Goal: Task Accomplishment & Management: Use online tool/utility

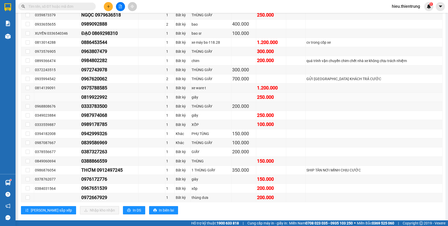
scroll to position [213, 0]
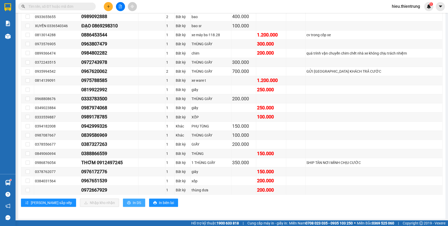
click at [133, 203] on span "In DS" at bounding box center [137, 203] width 8 height 6
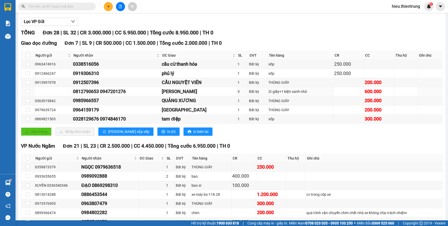
scroll to position [0, 0]
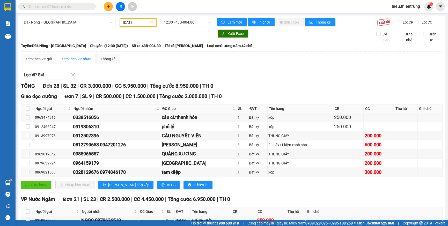
click at [169, 20] on span "12:30 - 48B-004.80" at bounding box center [187, 22] width 47 height 8
click at [184, 49] on div "12:31 - 48F-002.31" at bounding box center [183, 49] width 40 height 6
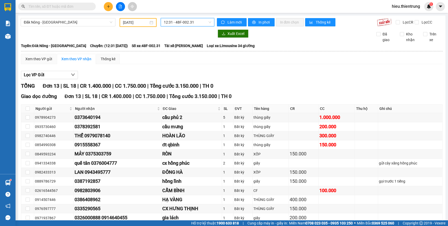
click at [186, 21] on span "12:31 - 48F-002.31" at bounding box center [187, 22] width 47 height 8
click at [183, 39] on div "12:30 - 48B-004.80" at bounding box center [183, 41] width 40 height 6
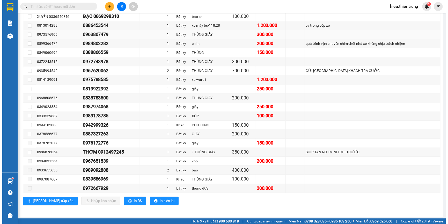
scroll to position [20, 0]
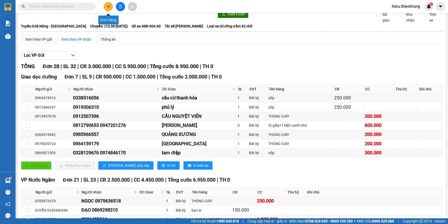
click at [108, 6] on icon "plus" at bounding box center [108, 6] width 3 height 0
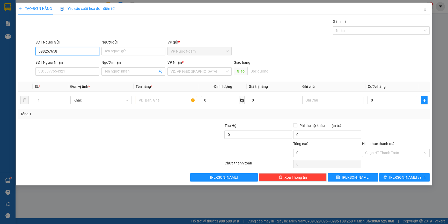
type input "0982576589"
click at [60, 60] on div "0982576589" at bounding box center [68, 62] width 58 height 6
type input "0986967693"
type input "200.000"
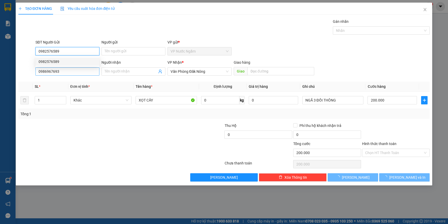
type input "0982576589"
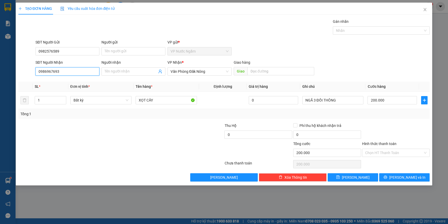
drag, startPoint x: 67, startPoint y: 72, endPoint x: 17, endPoint y: 73, distance: 49.7
click at [18, 73] on div "SĐT Người Nhận 0986967693 0986967693 Người nhận Tên người nhận VP Nhận * Văn Ph…" at bounding box center [224, 69] width 413 height 18
click at [47, 100] on input "1" at bounding box center [50, 100] width 31 height 8
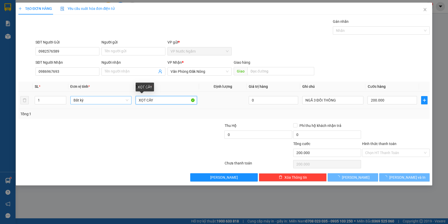
drag, startPoint x: 161, startPoint y: 100, endPoint x: 125, endPoint y: 104, distance: 36.1
click at [125, 104] on tr "1 Bất kỳ XỌT CÂY 0 NGÃ 3 ĐỒI THÔNG 200.000" at bounding box center [224, 100] width 412 height 17
type input "0"
type input "x"
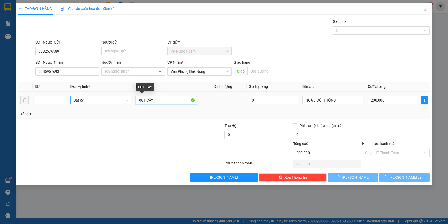
type input "0"
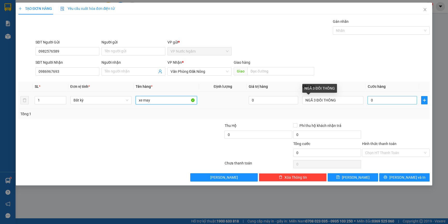
type input "xe may"
click at [388, 101] on input "0" at bounding box center [392, 100] width 49 height 8
type input "6"
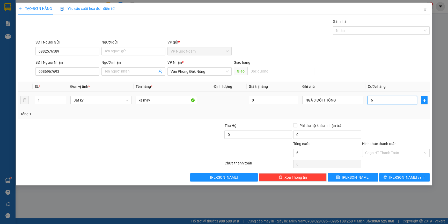
type input "60"
type input "600"
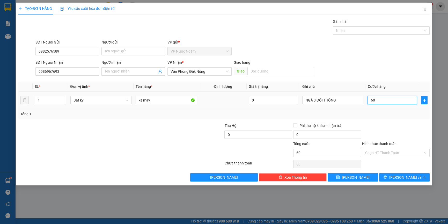
type input "600"
type input "6.000"
type input "60.000"
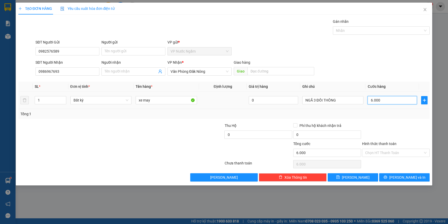
type input "60.000"
type input "600.000"
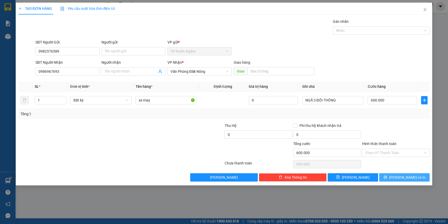
click at [398, 177] on button "[PERSON_NAME] và In" at bounding box center [404, 177] width 50 height 8
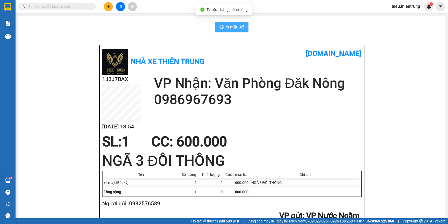
click at [228, 24] on span "In mẫu A5" at bounding box center [235, 27] width 19 height 6
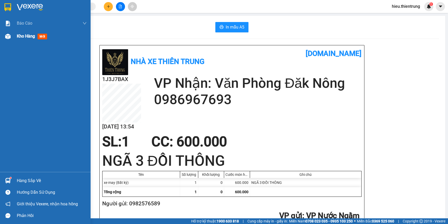
click at [16, 37] on div "Kho hàng mới" at bounding box center [45, 36] width 91 height 13
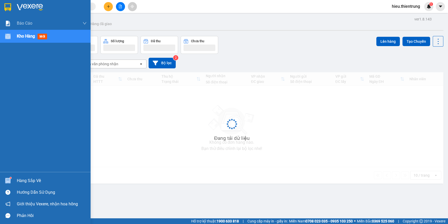
click at [16, 37] on div "Kho hàng mới" at bounding box center [45, 36] width 91 height 13
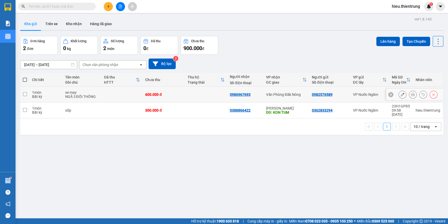
click at [401, 93] on icon at bounding box center [403, 95] width 4 height 4
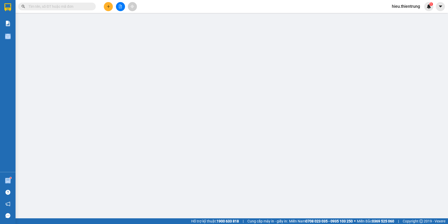
type input "0982576589"
type input "0986967693"
type input "600.000"
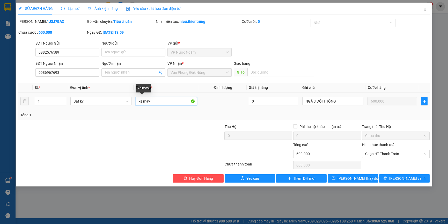
drag, startPoint x: 153, startPoint y: 102, endPoint x: 132, endPoint y: 106, distance: 21.3
click at [132, 106] on tr "1 Bất kỳ xe may 0 NGÃ 3 ĐỒI THÔNG 600.000" at bounding box center [224, 101] width 412 height 17
type input "ti vi"
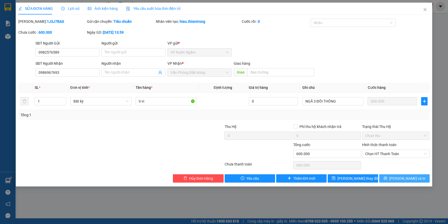
click at [387, 177] on icon "printer" at bounding box center [386, 178] width 4 height 4
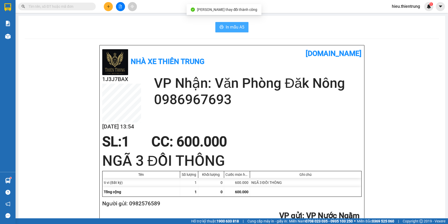
click at [232, 29] on span "In mẫu A5" at bounding box center [235, 27] width 19 height 6
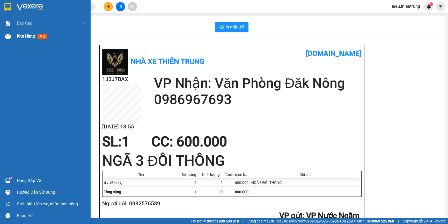
click at [26, 33] on div "Kho hàng mới" at bounding box center [33, 36] width 32 height 6
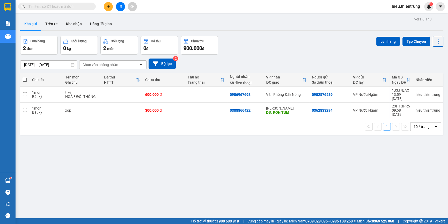
drag, startPoint x: 280, startPoint y: 38, endPoint x: 219, endPoint y: 9, distance: 66.8
click at [280, 37] on div "Đơn hàng 2 đơn Khối lượng 0 kg Số lượng 2 món Đã thu 0 đ Chưa thu 900.000 đ Lên…" at bounding box center [231, 45] width 423 height 19
click at [119, 6] on icon "file-add" at bounding box center [121, 7] width 4 height 4
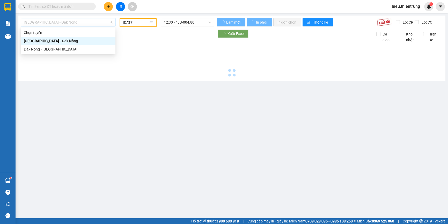
click at [82, 21] on span "[GEOGRAPHIC_DATA] - Đăk Nông" at bounding box center [68, 22] width 89 height 8
type input "[DATE]"
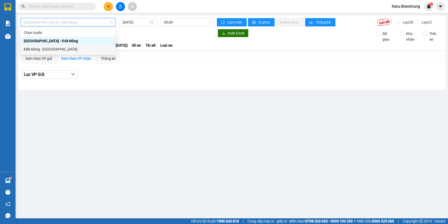
click at [47, 50] on div "Đăk Nông - [GEOGRAPHIC_DATA]" at bounding box center [68, 49] width 89 height 6
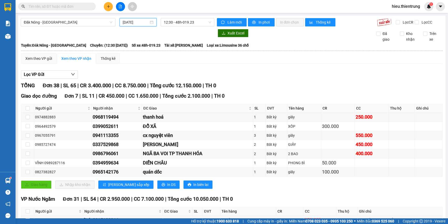
click at [138, 20] on input "[DATE]" at bounding box center [136, 22] width 26 height 6
click at [196, 25] on span "12:30 - 48h-019.23" at bounding box center [187, 22] width 47 height 8
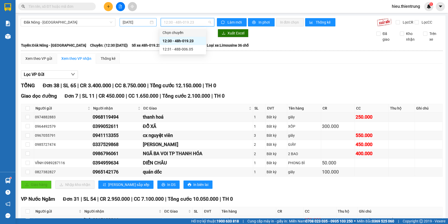
click at [151, 24] on div "[DATE]" at bounding box center [138, 22] width 31 height 6
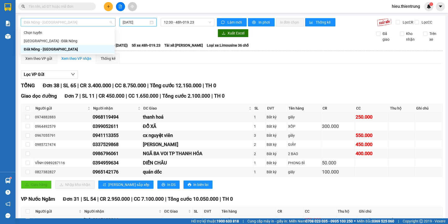
drag, startPoint x: 58, startPoint y: 20, endPoint x: 58, endPoint y: 24, distance: 4.7
click at [58, 21] on span "Đăk Nông - [GEOGRAPHIC_DATA]" at bounding box center [68, 22] width 89 height 8
click at [135, 25] on div "[DATE]" at bounding box center [138, 22] width 37 height 8
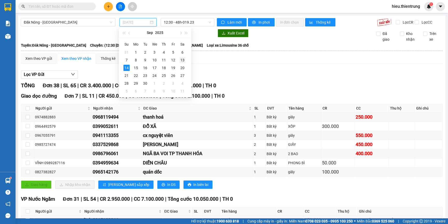
click at [184, 61] on div "13" at bounding box center [182, 60] width 6 height 6
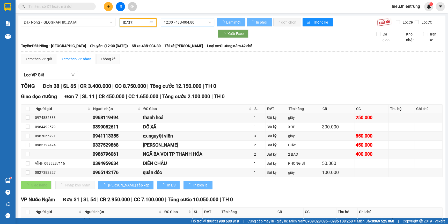
click at [182, 19] on span "12:30 - 48B-004.80" at bounding box center [187, 22] width 47 height 8
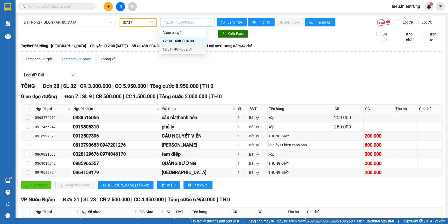
click at [174, 50] on div "12:31 - 48F-002.31" at bounding box center [183, 49] width 40 height 6
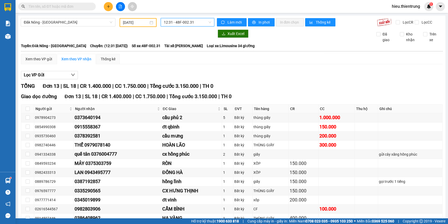
click at [148, 23] on div "[DATE]" at bounding box center [138, 23] width 30 height 6
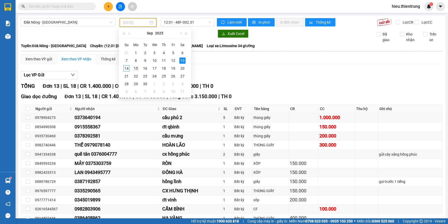
click at [135, 69] on div "15" at bounding box center [136, 68] width 6 height 6
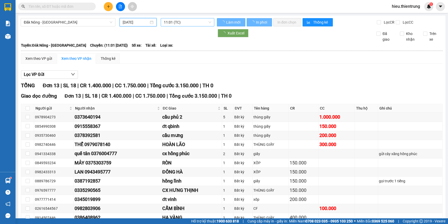
click at [184, 26] on span "11:01 (TC)" at bounding box center [187, 22] width 47 height 8
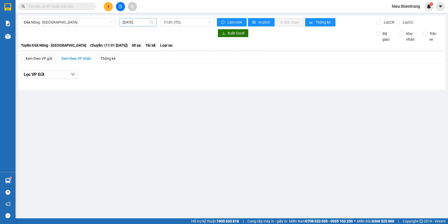
drag, startPoint x: 134, startPoint y: 18, endPoint x: 135, endPoint y: 22, distance: 4.2
click at [135, 21] on div "Đăk Nông - [GEOGRAPHIC_DATA] [DATE] 11:01 (TC) Làm mới In phơi In đơn chọn Thốn…" at bounding box center [231, 53] width 427 height 74
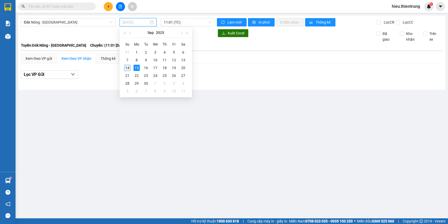
click at [127, 69] on div "14" at bounding box center [127, 68] width 6 height 6
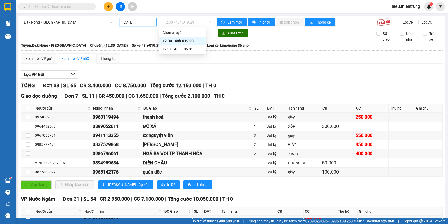
drag, startPoint x: 181, startPoint y: 20, endPoint x: 180, endPoint y: 24, distance: 4.7
click at [181, 21] on span "12:30 - 48h-019.23" at bounding box center [187, 22] width 47 height 8
click at [174, 47] on div "12:31 - 48B-006.05" at bounding box center [183, 49] width 40 height 6
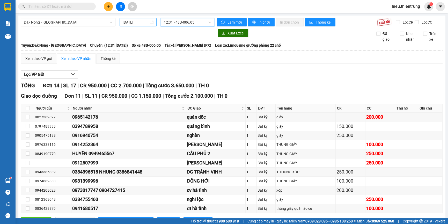
click at [132, 25] on div "[DATE]" at bounding box center [138, 22] width 37 height 8
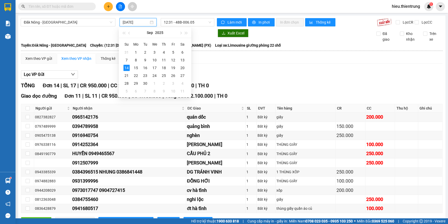
click at [132, 23] on input "[DATE]" at bounding box center [136, 22] width 26 height 6
drag, startPoint x: 235, startPoint y: 62, endPoint x: 231, endPoint y: 61, distance: 4.3
click at [235, 61] on div "Xem theo VP gửi Xem theo VP nhận Thống kê" at bounding box center [232, 58] width 422 height 10
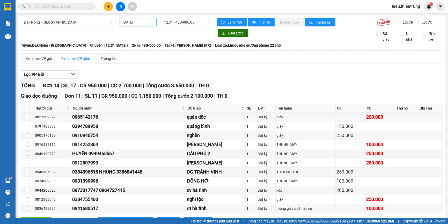
click at [140, 21] on input "[DATE]" at bounding box center [136, 22] width 26 height 6
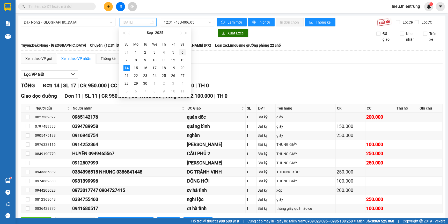
click at [181, 52] on div "6" at bounding box center [182, 52] width 6 height 6
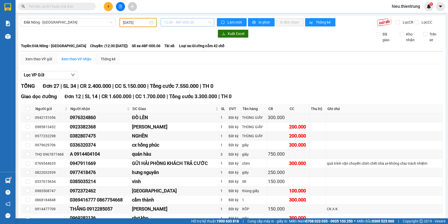
click at [184, 22] on span "12:30 - 48F-000.06" at bounding box center [187, 22] width 47 height 8
click at [155, 21] on div "[DATE]" at bounding box center [138, 22] width 37 height 9
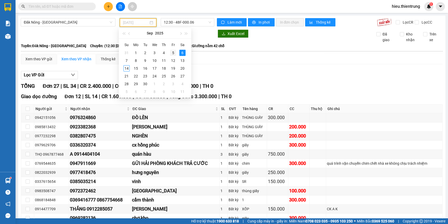
click at [169, 49] on td "5" at bounding box center [173, 53] width 9 height 8
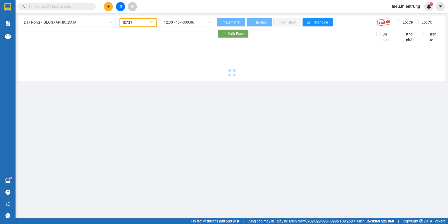
type input "[DATE]"
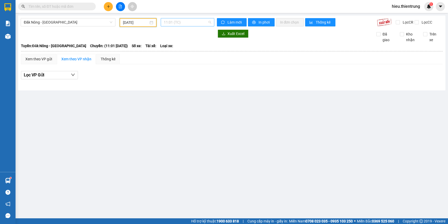
click at [180, 23] on span "11:01 (TC)" at bounding box center [187, 22] width 47 height 8
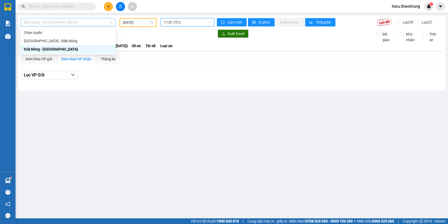
click at [88, 22] on span "Đăk Nông - [GEOGRAPHIC_DATA]" at bounding box center [68, 22] width 89 height 8
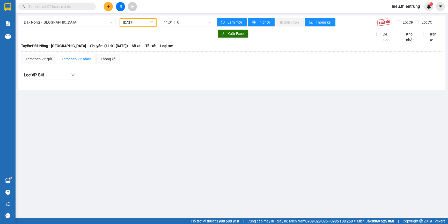
click at [134, 26] on div "[DATE]" at bounding box center [138, 22] width 37 height 9
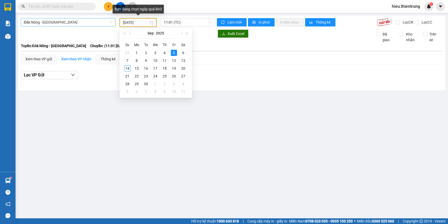
click at [90, 24] on span "Đăk Nông - [GEOGRAPHIC_DATA]" at bounding box center [68, 22] width 89 height 8
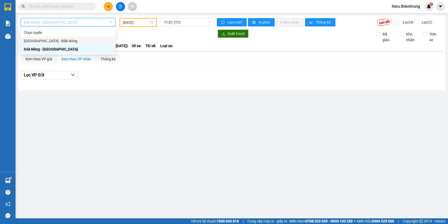
click at [68, 39] on div "[GEOGRAPHIC_DATA] - Đăk Nông" at bounding box center [68, 41] width 89 height 6
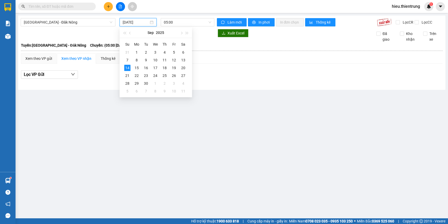
click at [129, 23] on input "[DATE]" at bounding box center [136, 22] width 26 height 6
drag, startPoint x: 175, startPoint y: 61, endPoint x: 177, endPoint y: 38, distance: 23.1
click at [174, 61] on div "12" at bounding box center [174, 60] width 6 height 6
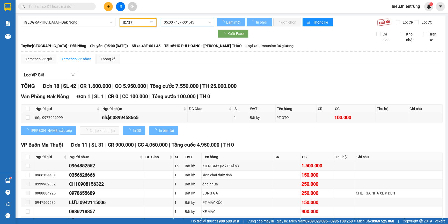
click at [179, 24] on span "05:00 - 48F-001.45" at bounding box center [187, 22] width 47 height 8
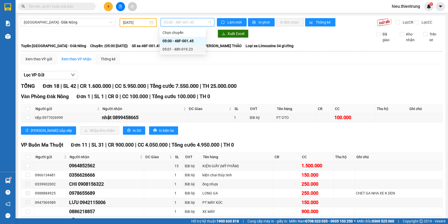
click at [173, 46] on div "05:01 - 48h-019.23" at bounding box center [183, 49] width 40 height 6
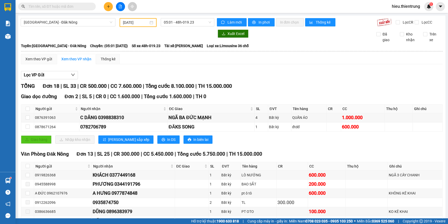
click at [142, 18] on div "[DATE]" at bounding box center [138, 22] width 37 height 9
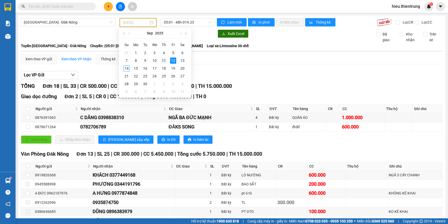
click at [160, 61] on td "11" at bounding box center [163, 61] width 9 height 8
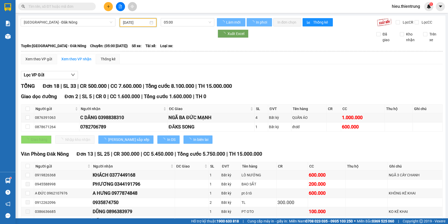
click at [137, 32] on div at bounding box center [118, 34] width 194 height 8
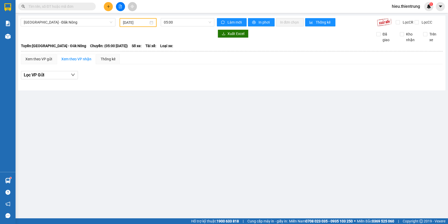
click at [139, 27] on div "[GEOGRAPHIC_DATA] - Đăk Nông [DATE] 05:00 Làm mới In phơi In đơn chọn Thống kê …" at bounding box center [231, 53] width 427 height 75
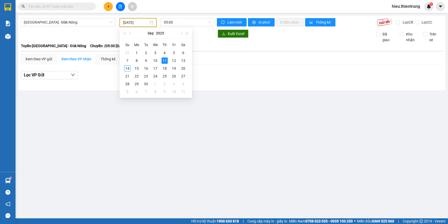
click at [141, 23] on input "[DATE]" at bounding box center [136, 23] width 26 height 6
click at [155, 63] on div "10" at bounding box center [155, 60] width 6 height 6
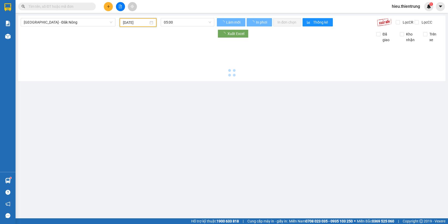
type input "[DATE]"
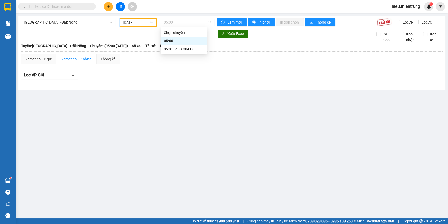
click at [180, 22] on span "05:00" at bounding box center [187, 22] width 47 height 8
click at [184, 50] on div "05:01 - 48B-004.80" at bounding box center [184, 49] width 40 height 6
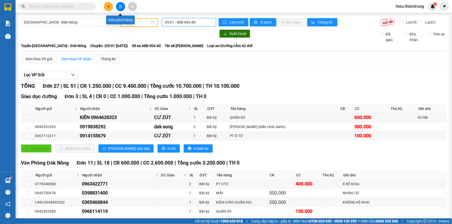
click at [124, 5] on button at bounding box center [120, 6] width 9 height 9
click at [121, 6] on button at bounding box center [120, 6] width 9 height 9
click at [82, 24] on span "[GEOGRAPHIC_DATA] - Đăk Nông" at bounding box center [68, 22] width 89 height 8
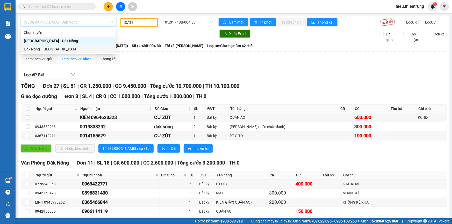
click at [64, 48] on div "Đăk Nông - [GEOGRAPHIC_DATA]" at bounding box center [68, 49] width 89 height 6
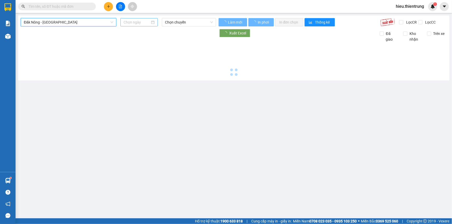
click at [139, 24] on input at bounding box center [136, 22] width 26 height 6
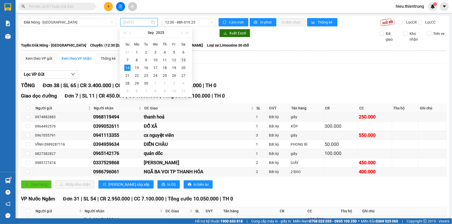
click at [182, 60] on div "13" at bounding box center [183, 60] width 6 height 6
type input "[DATE]"
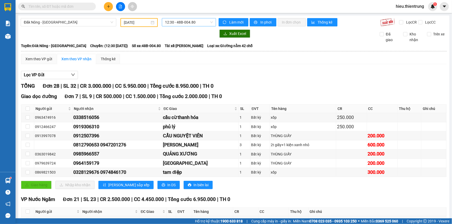
click at [186, 20] on span "12:30 - 48B-004.80" at bounding box center [189, 22] width 48 height 8
click at [190, 52] on div "12:31 - 48F-002.31" at bounding box center [184, 49] width 40 height 6
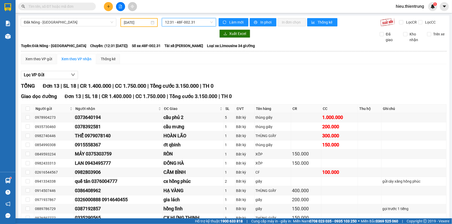
click at [190, 22] on span "12:31 - 48F-002.31" at bounding box center [189, 22] width 48 height 8
click at [192, 41] on div "12:30 - 48B-004.80" at bounding box center [184, 41] width 40 height 6
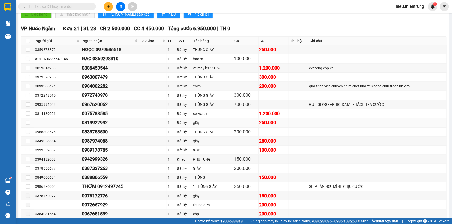
scroll to position [168, 0]
